Goal: Information Seeking & Learning: Learn about a topic

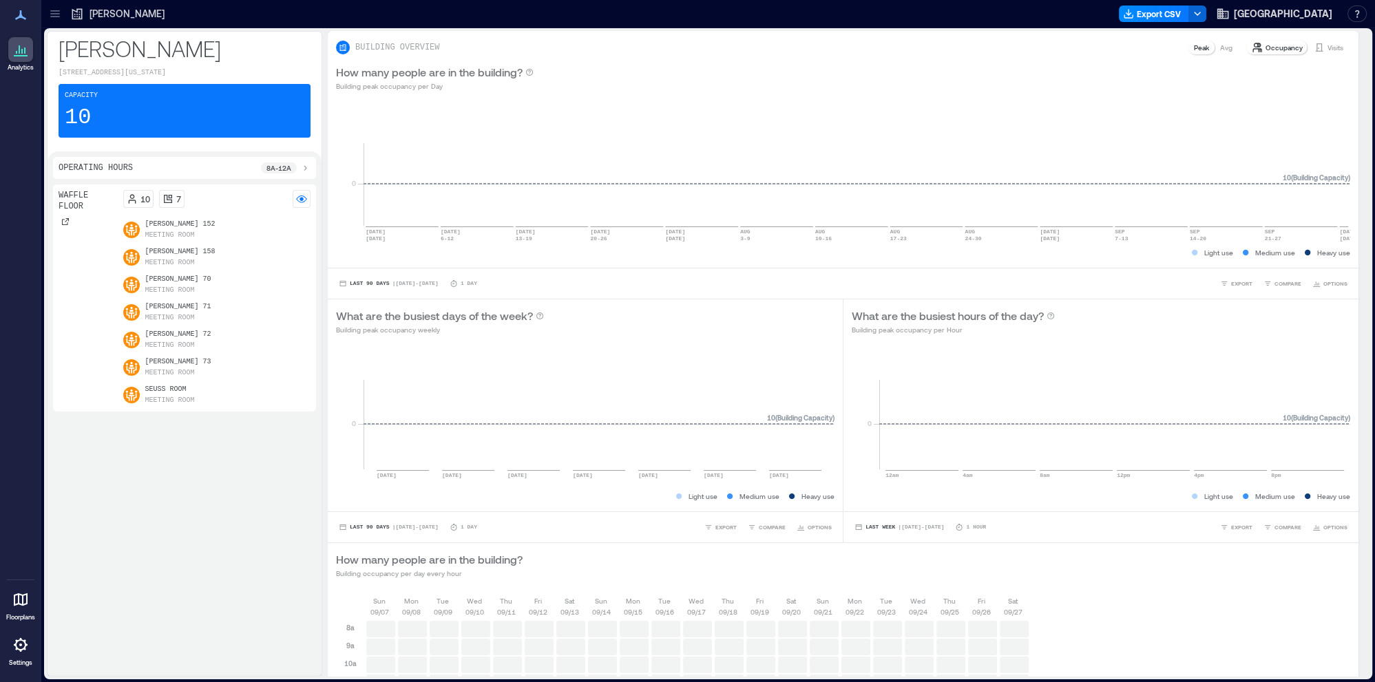
click at [176, 287] on p "Meeting Room" at bounding box center [170, 290] width 50 height 11
click at [162, 281] on p "[PERSON_NAME] 70" at bounding box center [178, 279] width 66 height 11
click at [169, 365] on p "[PERSON_NAME] 73" at bounding box center [178, 362] width 66 height 11
click at [169, 388] on p "Seuss Room" at bounding box center [170, 389] width 50 height 11
drag, startPoint x: 145, startPoint y: 213, endPoint x: 145, endPoint y: 230, distance: 16.5
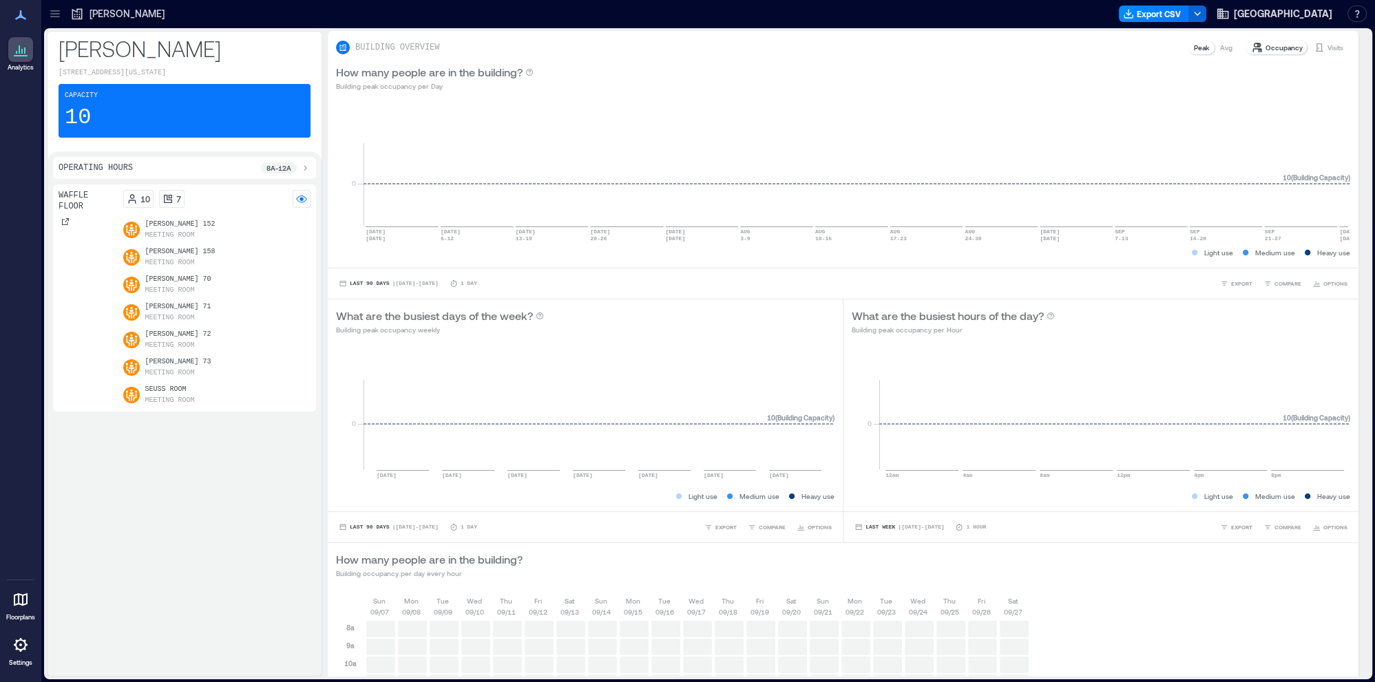
click at [145, 214] on div "10 7 [PERSON_NAME] 152 Meeting Room [PERSON_NAME] 158 Meeting Room [PERSON_NAME…" at bounding box center [217, 298] width 188 height 216
drag, startPoint x: 158, startPoint y: 271, endPoint x: 156, endPoint y: 387, distance: 116.4
click at [158, 272] on div "[PERSON_NAME] 152 Meeting Room [PERSON_NAME] 158 Meeting Room [PERSON_NAME] 70 …" at bounding box center [217, 312] width 188 height 187
drag, startPoint x: 158, startPoint y: 390, endPoint x: 162, endPoint y: 399, distance: 9.9
click at [158, 390] on p "Seuss Room" at bounding box center [170, 389] width 50 height 11
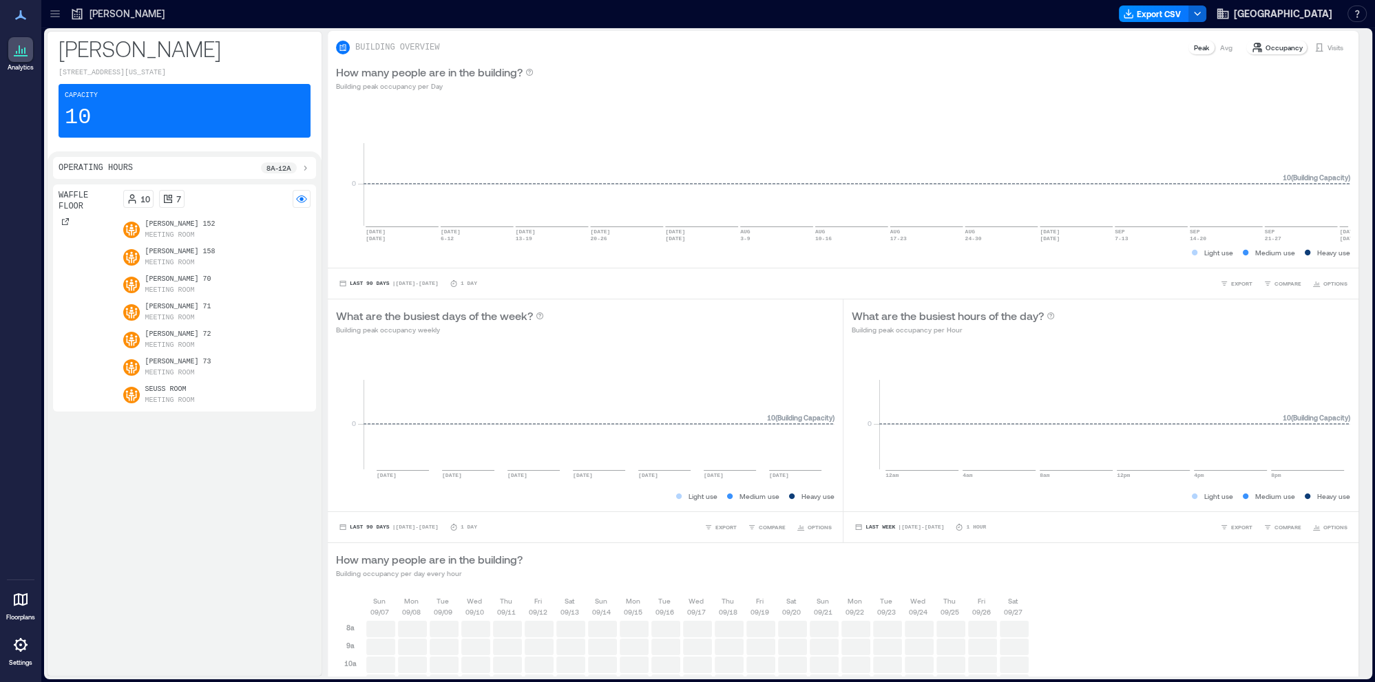
click at [170, 419] on div "Waffle Floor 10 7 [PERSON_NAME] 152 Meeting Room [PERSON_NAME] 158 Meeting Room…" at bounding box center [184, 428] width 263 height 486
click at [163, 388] on p "Seuss Room" at bounding box center [170, 389] width 50 height 11
click at [142, 304] on div "[PERSON_NAME] 71 Meeting Room" at bounding box center [217, 313] width 188 height 22
click at [134, 247] on div "[PERSON_NAME] 158 Meeting Room" at bounding box center [217, 258] width 188 height 22
click at [132, 230] on icon at bounding box center [131, 230] width 12 height 12
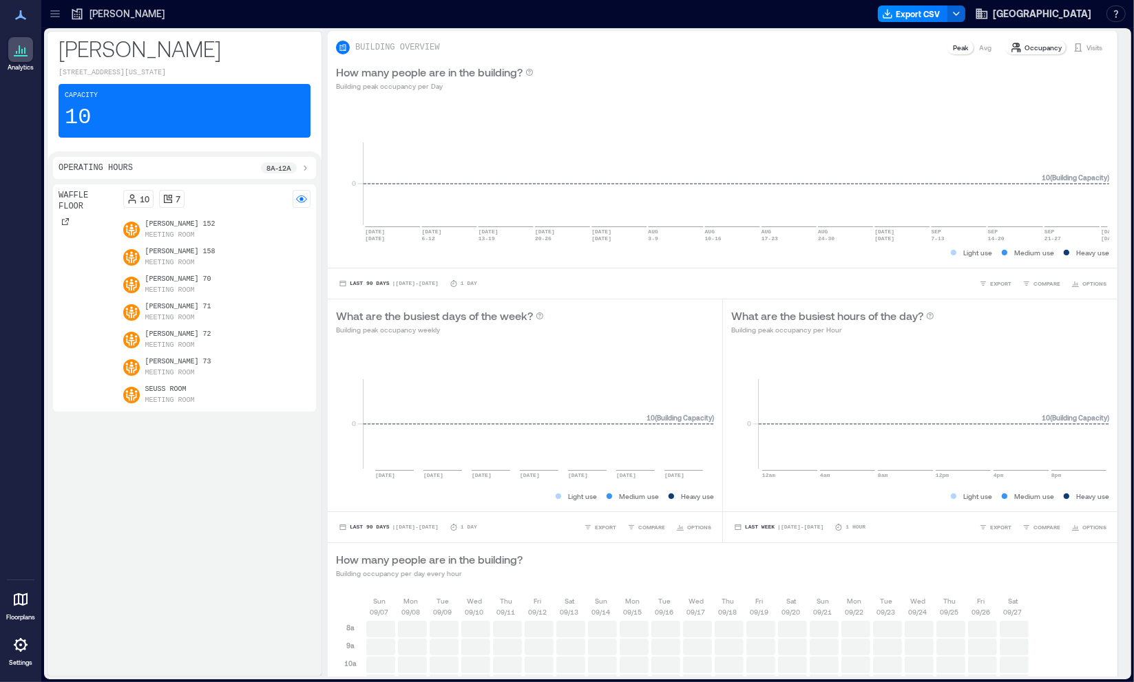
click at [25, 651] on icon at bounding box center [21, 645] width 14 height 14
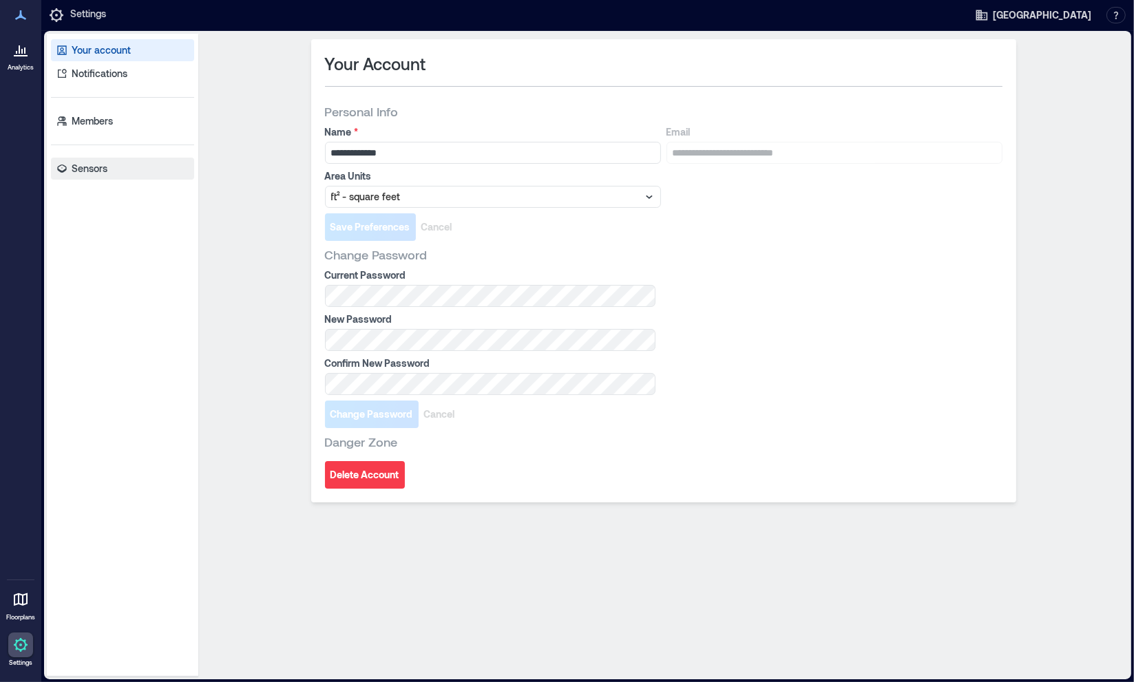
click at [94, 176] on link "Sensors" at bounding box center [122, 169] width 143 height 22
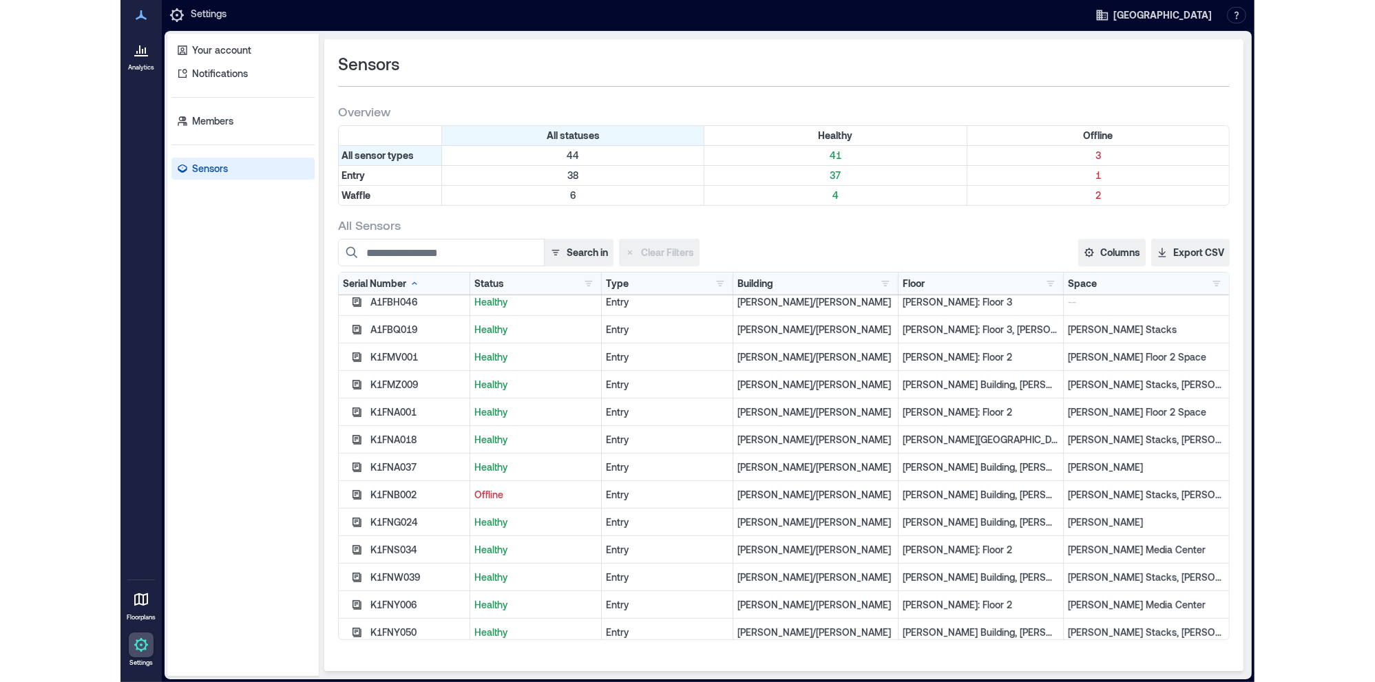
scroll to position [504, 0]
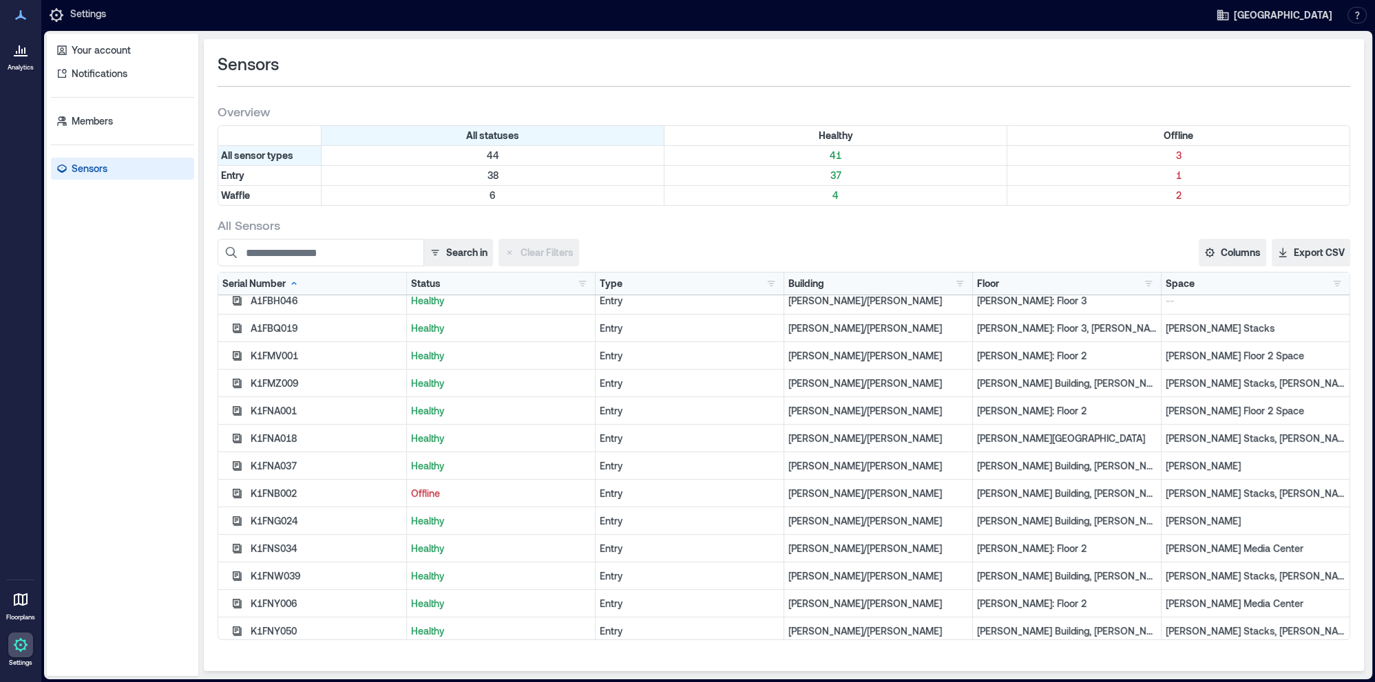
click at [25, 66] on p "Analytics" at bounding box center [21, 67] width 26 height 8
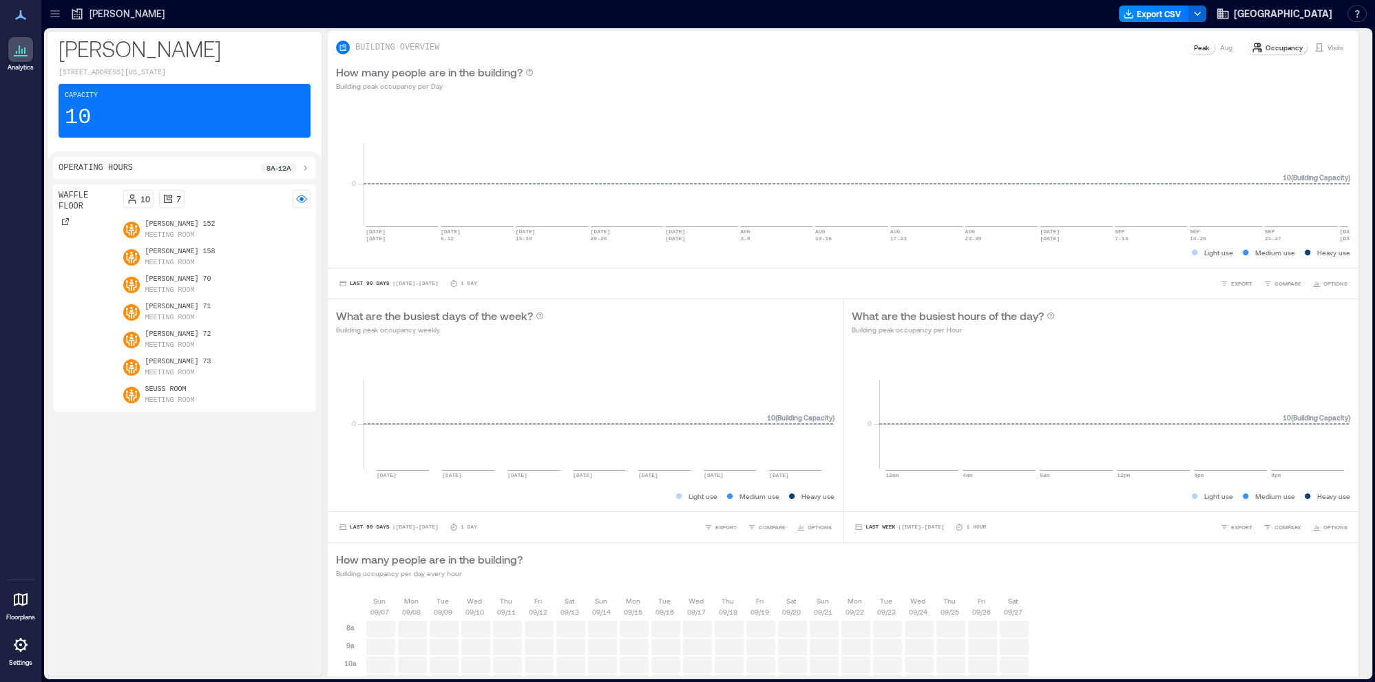
click at [186, 263] on p "Meeting Room" at bounding box center [170, 263] width 50 height 11
click at [141, 227] on div "[PERSON_NAME] 152 Meeting Room" at bounding box center [217, 230] width 188 height 22
click at [136, 228] on icon at bounding box center [131, 230] width 12 height 12
click at [58, 13] on icon at bounding box center [55, 14] width 14 height 14
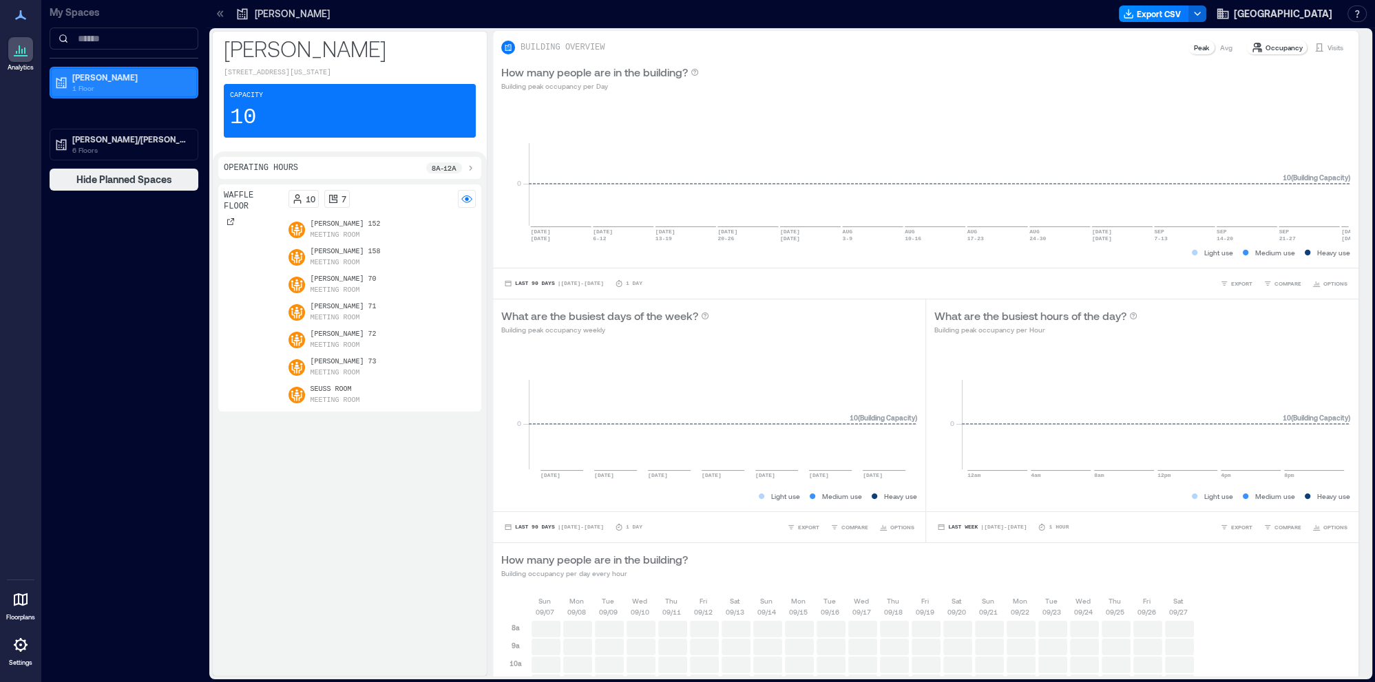
click at [109, 91] on p "1 Floor" at bounding box center [130, 88] width 116 height 11
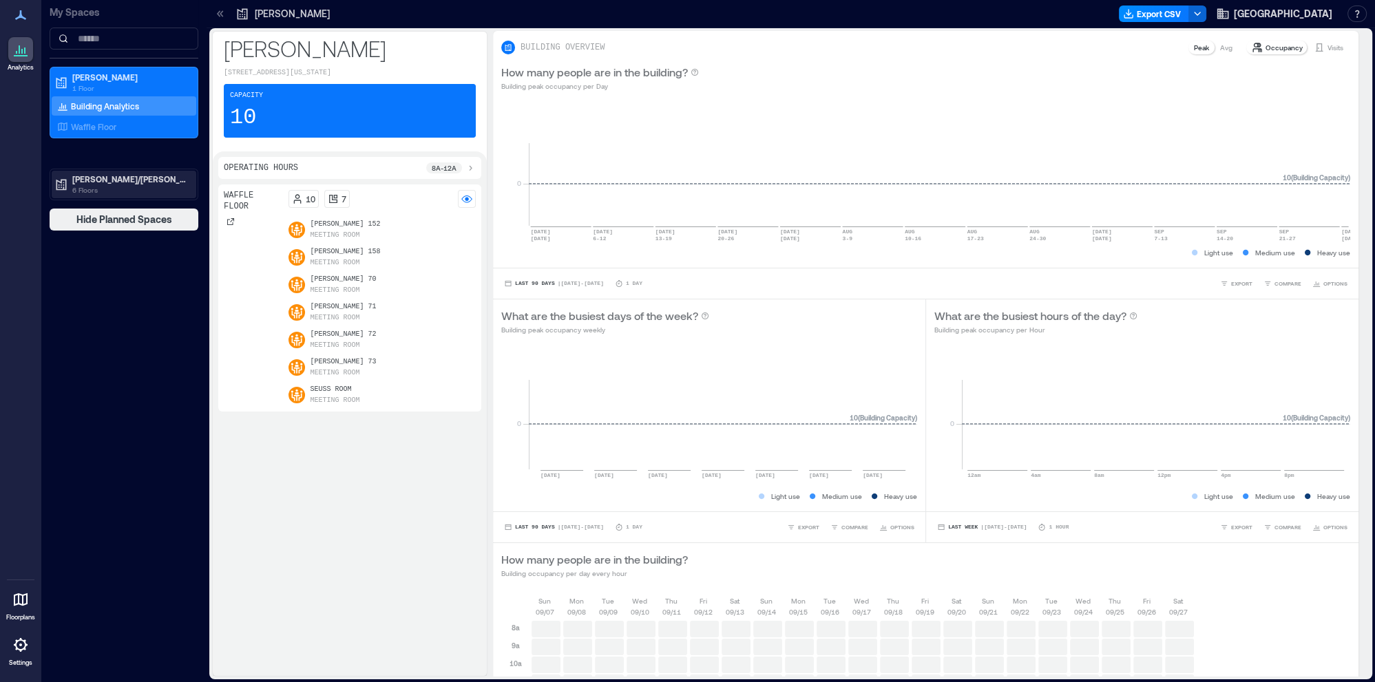
click at [103, 182] on p "[PERSON_NAME]/[PERSON_NAME]" at bounding box center [130, 179] width 116 height 11
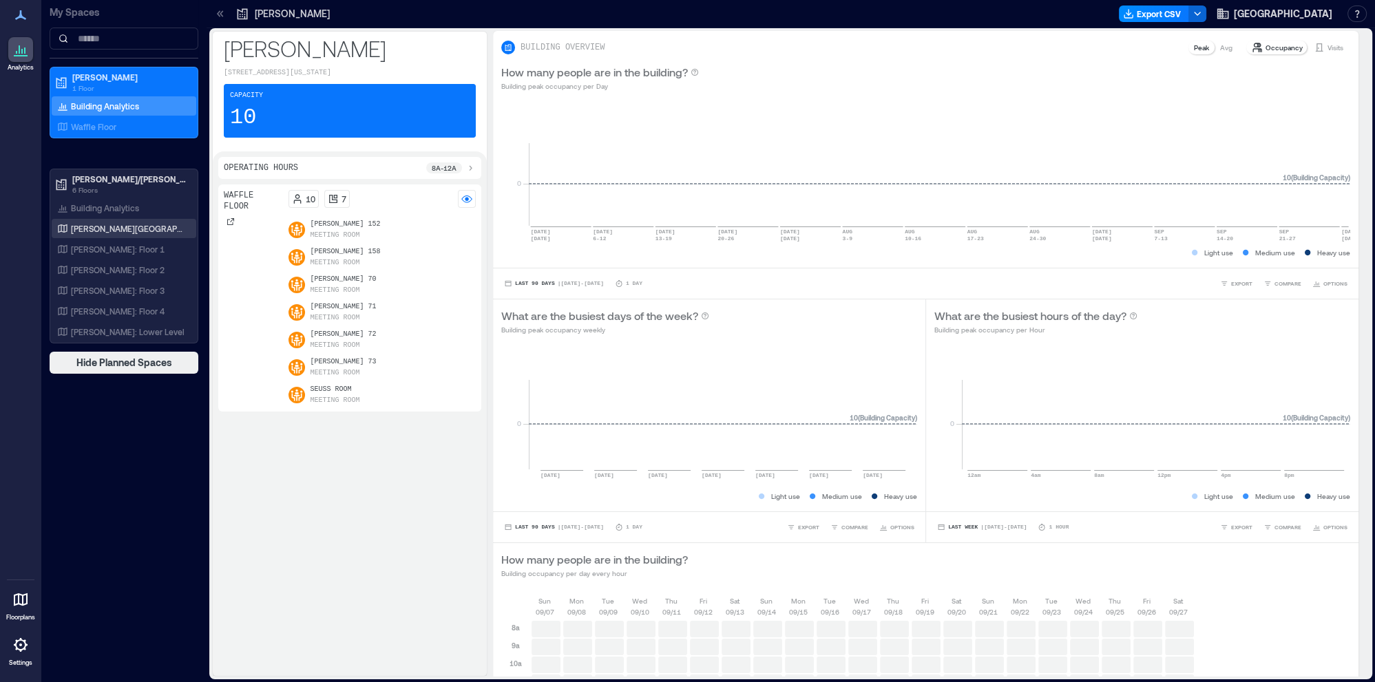
click at [114, 229] on p "[PERSON_NAME][GEOGRAPHIC_DATA]" at bounding box center [128, 228] width 114 height 11
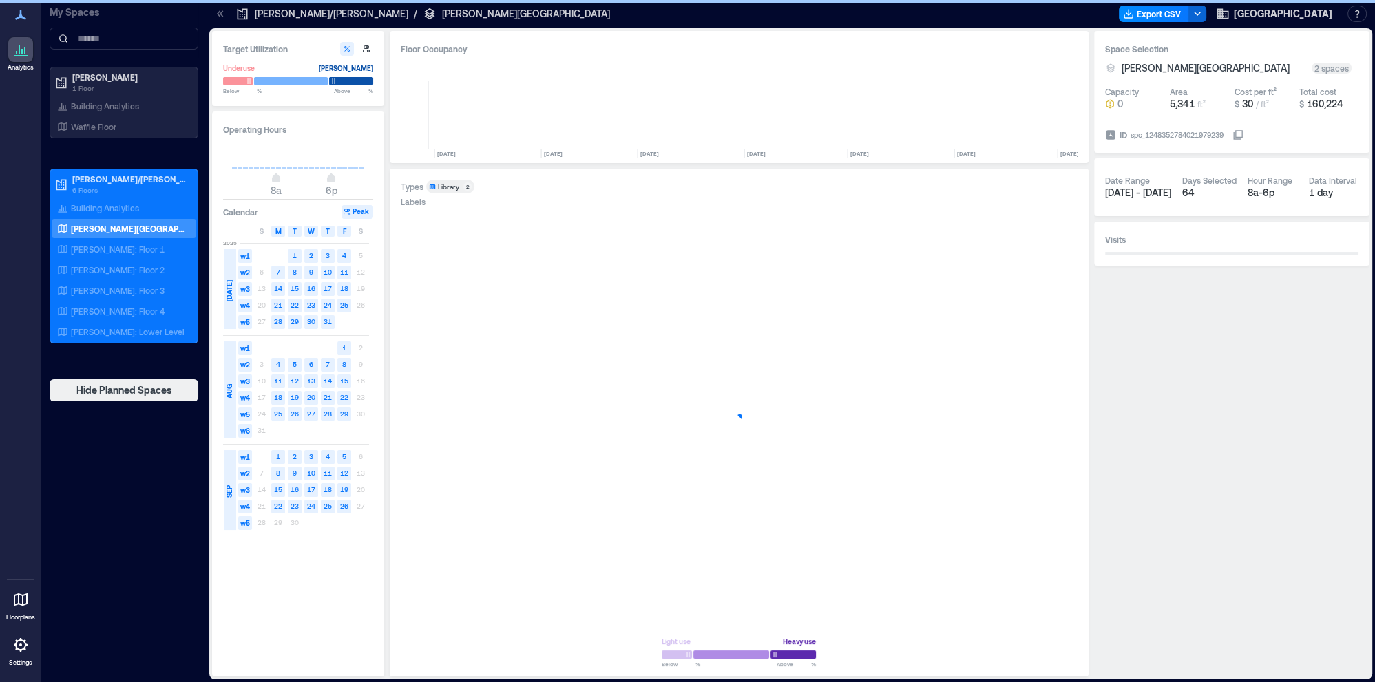
scroll to position [0, 5323]
